Goal: Task Accomplishment & Management: Manage account settings

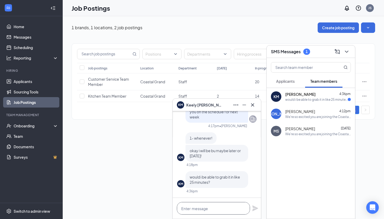
click at [229, 210] on textarea at bounding box center [213, 208] width 73 height 13
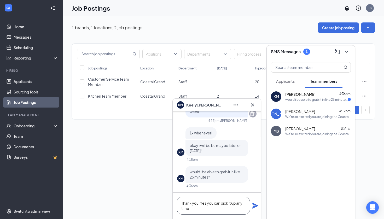
type textarea "Thank you! Yes you can pick it up any time"
click at [255, 207] on icon "Plane" at bounding box center [255, 206] width 6 height 6
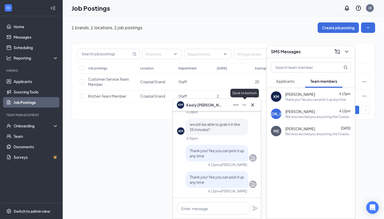
click at [244, 109] on button at bounding box center [244, 105] width 8 height 8
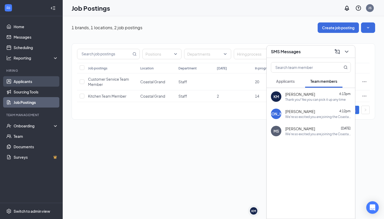
click at [22, 85] on link "Applicants" at bounding box center [36, 81] width 45 height 10
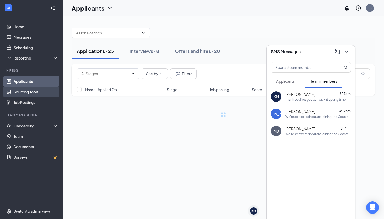
click at [31, 96] on link "Sourcing Tools" at bounding box center [36, 92] width 45 height 10
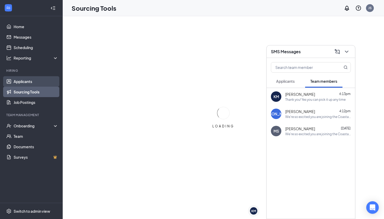
click at [29, 80] on link "Applicants" at bounding box center [36, 81] width 45 height 10
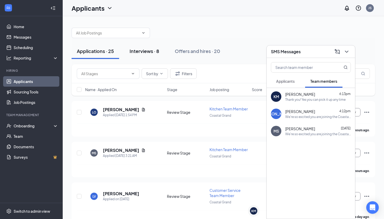
click at [143, 54] on div "Interviews · 8" at bounding box center [143, 51] width 29 height 7
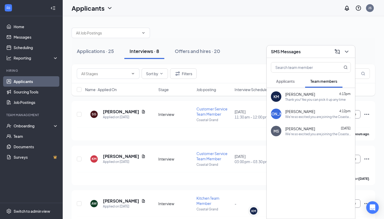
click at [317, 50] on div "SMS Messages" at bounding box center [311, 52] width 80 height 8
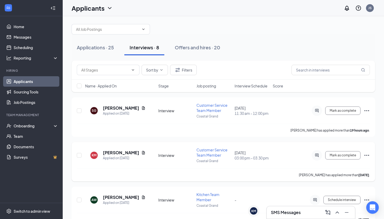
scroll to position [5, 0]
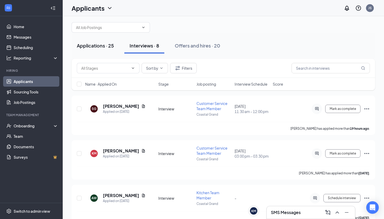
click at [97, 45] on div "Applications · 25" at bounding box center [95, 45] width 37 height 7
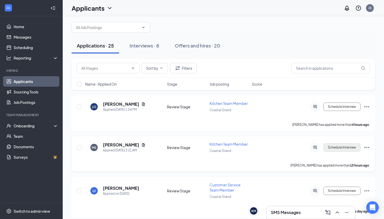
click at [355, 147] on button "Schedule Interview" at bounding box center [341, 147] width 37 height 8
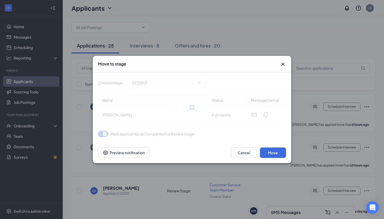
type input "Interview (next stage)"
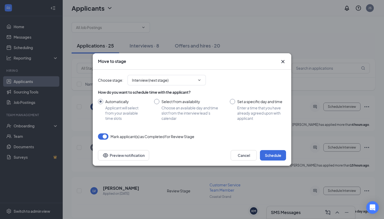
click at [234, 102] on div at bounding box center [232, 101] width 5 height 5
click at [232, 102] on div at bounding box center [232, 101] width 5 height 5
click at [233, 100] on div at bounding box center [232, 101] width 5 height 5
click at [233, 103] on div at bounding box center [232, 101] width 5 height 5
click at [232, 101] on input "Set a specific day and time Enter a time that you have already agreed upon with…" at bounding box center [258, 110] width 56 height 22
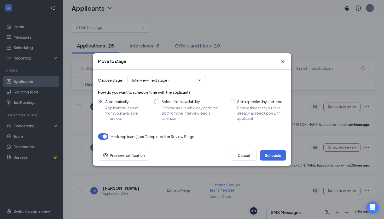
radio input "true"
radio input "false"
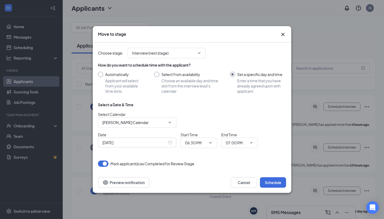
click at [173, 146] on div "Oct 15, 2025" at bounding box center [137, 143] width 78 height 10
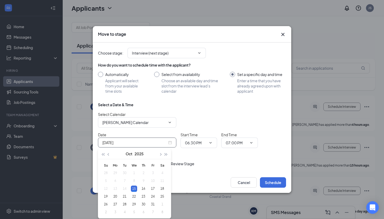
click at [171, 144] on div "Oct 15, 2025" at bounding box center [136, 143] width 69 height 6
type input "Oct 16, 2025"
click at [144, 188] on div "16" at bounding box center [143, 189] width 6 height 6
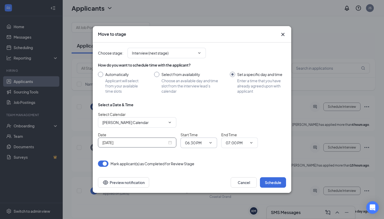
click at [207, 141] on span at bounding box center [209, 143] width 5 height 4
click at [214, 141] on span "06:30 PM" at bounding box center [198, 143] width 37 height 10
click at [213, 141] on span "06:30 PM" at bounding box center [198, 143] width 37 height 10
click at [208, 144] on icon "ChevronDown" at bounding box center [210, 143] width 4 height 4
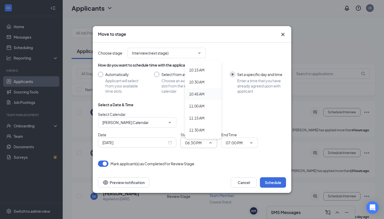
scroll to position [490, 0]
click at [202, 106] on div "11:00 AM" at bounding box center [196, 105] width 15 height 6
type input "11:00 AM"
click at [243, 140] on input "07:00 PM" at bounding box center [236, 143] width 21 height 6
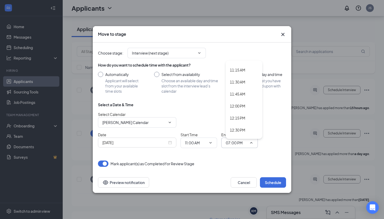
scroll to position [534, 0]
click at [239, 82] on div "11:30 AM" at bounding box center [244, 85] width 37 height 12
type input "11:30 AM"
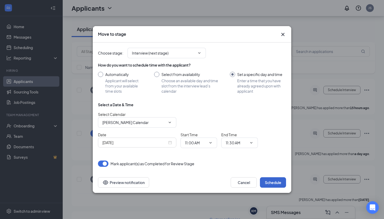
click at [275, 184] on button "Schedule" at bounding box center [273, 182] width 26 height 10
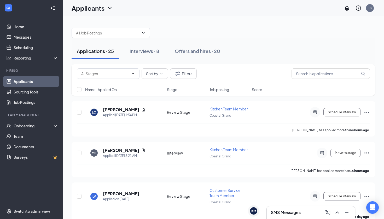
scroll to position [0, 0]
click at [151, 50] on div "Interviews · 8" at bounding box center [143, 51] width 29 height 7
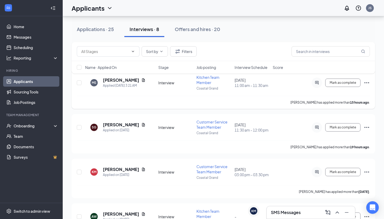
scroll to position [30, 0]
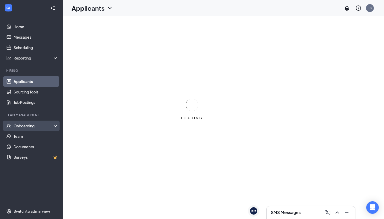
click at [30, 125] on div "Onboarding" at bounding box center [34, 125] width 40 height 5
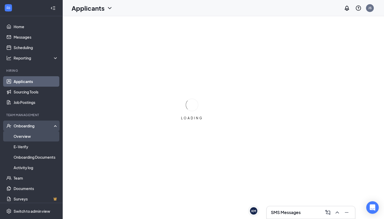
click at [28, 139] on link "Overview" at bounding box center [36, 136] width 45 height 10
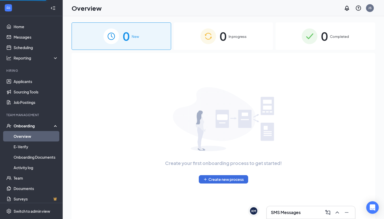
click at [337, 37] on span "Completed" at bounding box center [339, 36] width 19 height 5
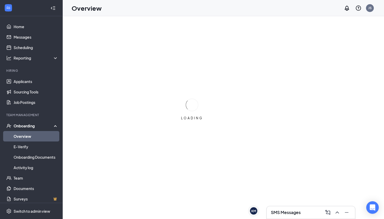
click at [290, 210] on h3 "SMS Messages" at bounding box center [286, 213] width 30 height 6
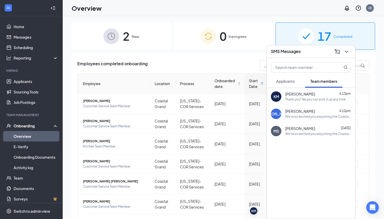
click at [323, 98] on div "Thank you! Yes you can pick it up any time" at bounding box center [315, 99] width 60 height 4
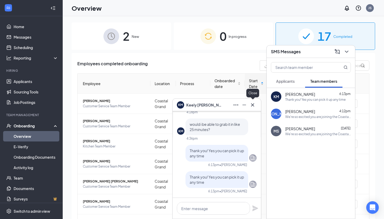
click at [255, 108] on div at bounding box center [252, 105] width 8 height 8
click at [227, 73] on div "Employees completed onboarding Export Employee Location Process Onboarded date …" at bounding box center [223, 185] width 292 height 251
click at [311, 38] on img at bounding box center [306, 36] width 16 height 16
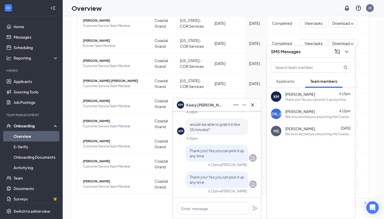
scroll to position [10, 0]
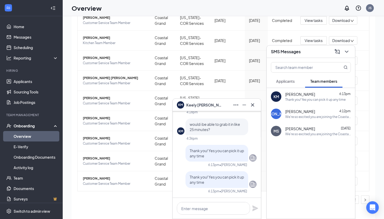
click at [213, 103] on div "KM Keely Mellott" at bounding box center [217, 105] width 80 height 8
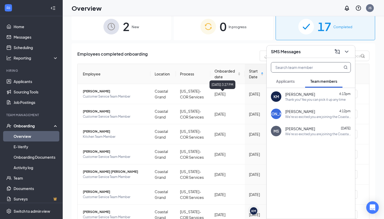
scroll to position [0, 0]
click at [297, 53] on h3 "SMS Messages" at bounding box center [286, 52] width 30 height 6
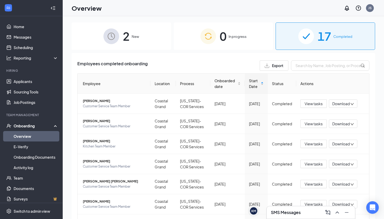
click at [212, 35] on img at bounding box center [208, 36] width 16 height 16
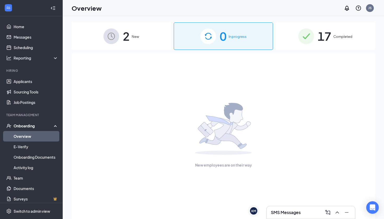
click at [151, 38] on div "2 New" at bounding box center [121, 35] width 99 height 27
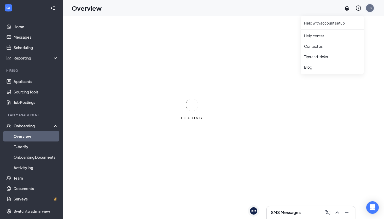
click at [371, 12] on div "JS" at bounding box center [369, 8] width 10 height 10
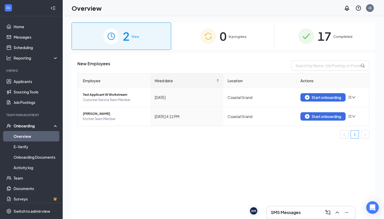
click at [300, 40] on img at bounding box center [306, 36] width 16 height 16
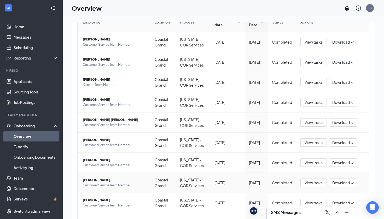
scroll to position [60, 0]
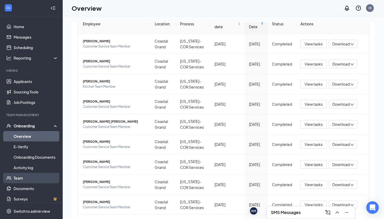
click at [28, 178] on link "Team" at bounding box center [36, 178] width 45 height 10
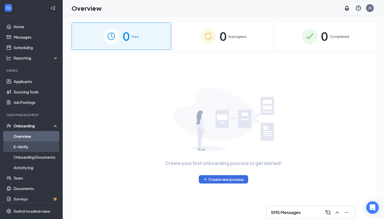
click at [35, 149] on link "E-Verify" at bounding box center [36, 146] width 45 height 10
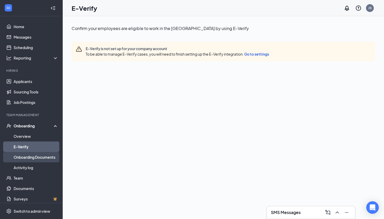
click at [36, 160] on link "Onboarding Documents" at bounding box center [36, 157] width 45 height 10
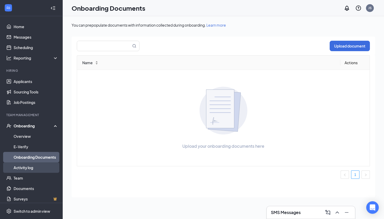
click at [37, 165] on link "Activity log" at bounding box center [36, 167] width 45 height 10
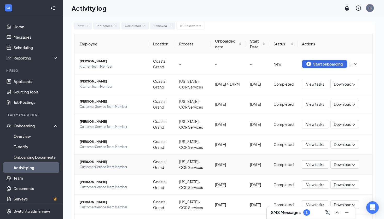
scroll to position [16, 0]
click at [38, 141] on link "Overview" at bounding box center [36, 136] width 45 height 10
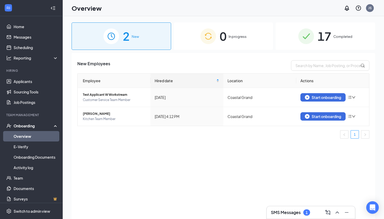
click at [324, 22] on div "2 New 0 In progress 17 Completed New Employees Employee Hired date Location Act…" at bounding box center [223, 129] width 321 height 226
click at [354, 114] on div at bounding box center [351, 116] width 8 height 4
click at [220, 115] on td "[DATE] 4:12 PM" at bounding box center [186, 116] width 73 height 19
click at [102, 112] on span "[PERSON_NAME]" at bounding box center [114, 113] width 63 height 5
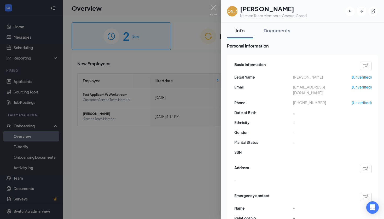
click at [216, 7] on img at bounding box center [213, 10] width 7 height 10
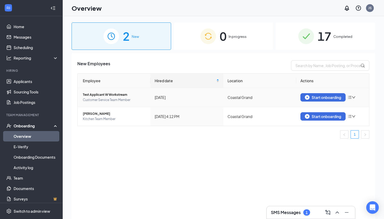
scroll to position [0, 0]
